Goal: Navigation & Orientation: Find specific page/section

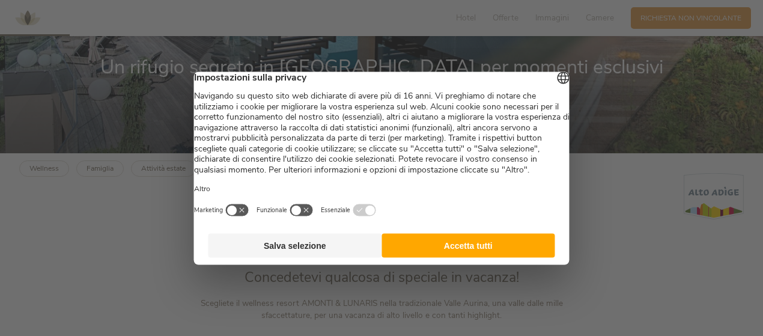
scroll to position [283, 0]
click at [428, 256] on button "Accetta tutti" at bounding box center [468, 245] width 174 height 24
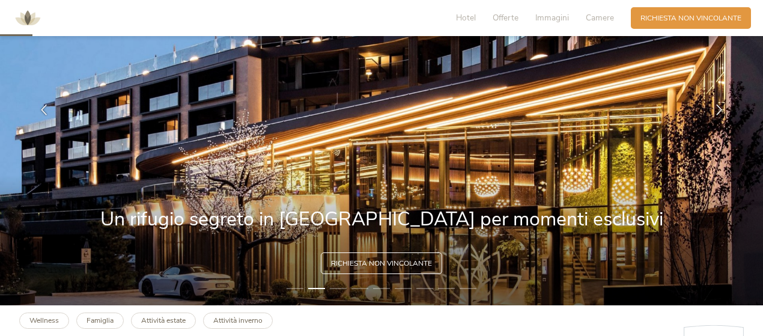
scroll to position [148, 0]
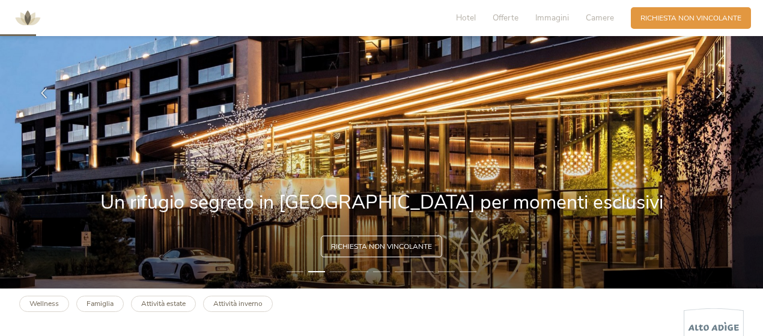
click at [566, 219] on img at bounding box center [381, 93] width 763 height 390
click at [355, 261] on img at bounding box center [381, 93] width 763 height 390
click at [328, 277] on img at bounding box center [381, 93] width 763 height 390
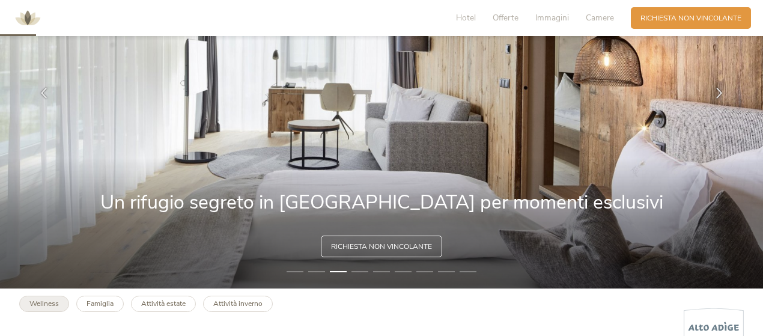
click at [39, 304] on b "Wellness" at bounding box center [43, 303] width 29 height 10
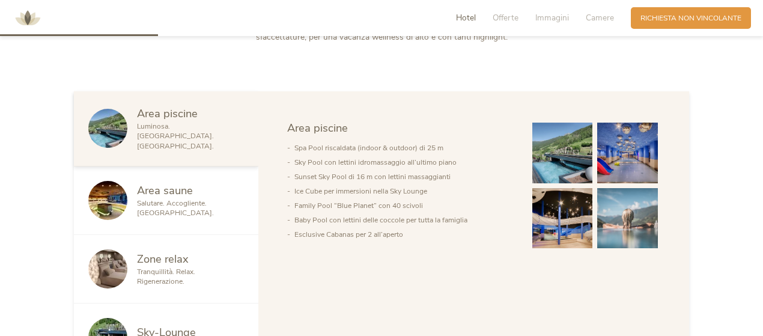
scroll to position [440, 0]
